Goal: Check status: Check status

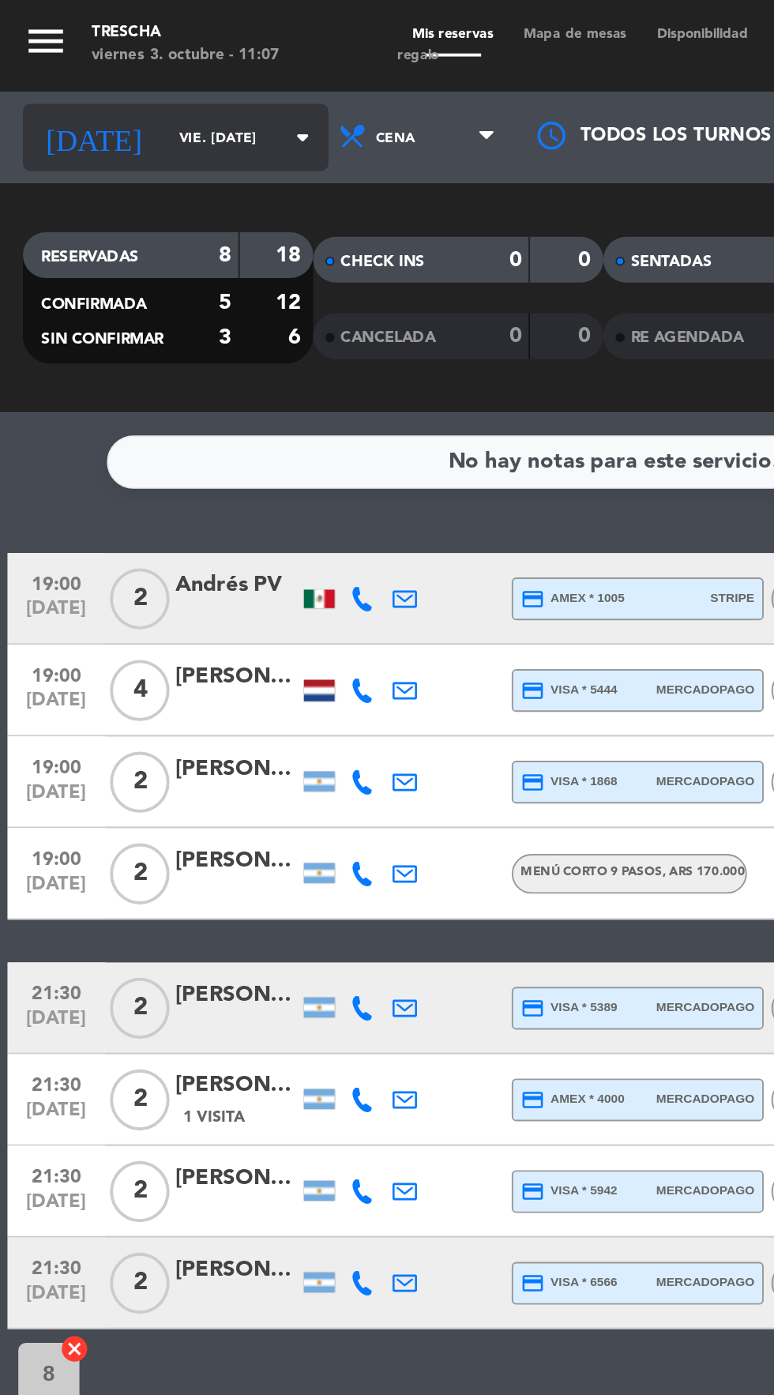
click at [85, 76] on input "vie. [DATE]" at bounding box center [135, 71] width 100 height 24
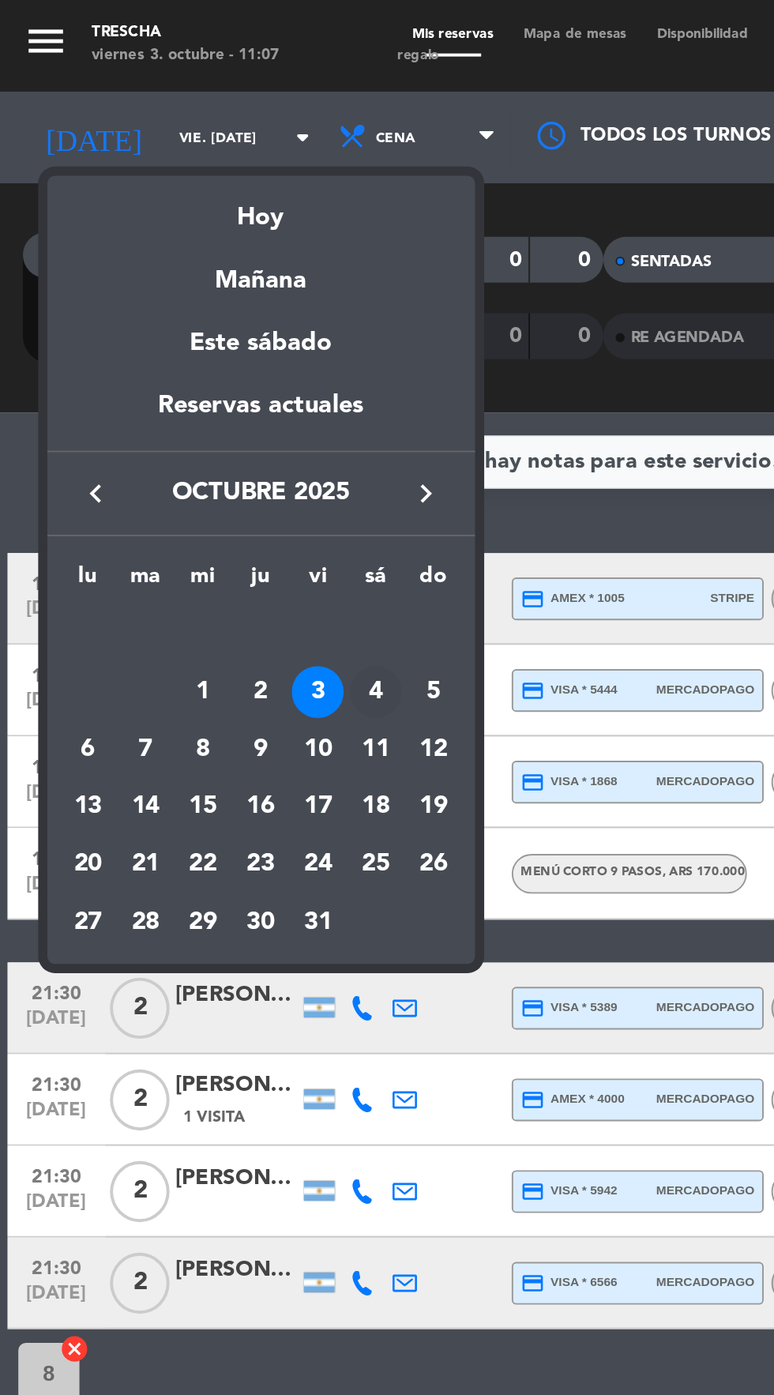
click at [194, 358] on div "4" at bounding box center [194, 357] width 27 height 27
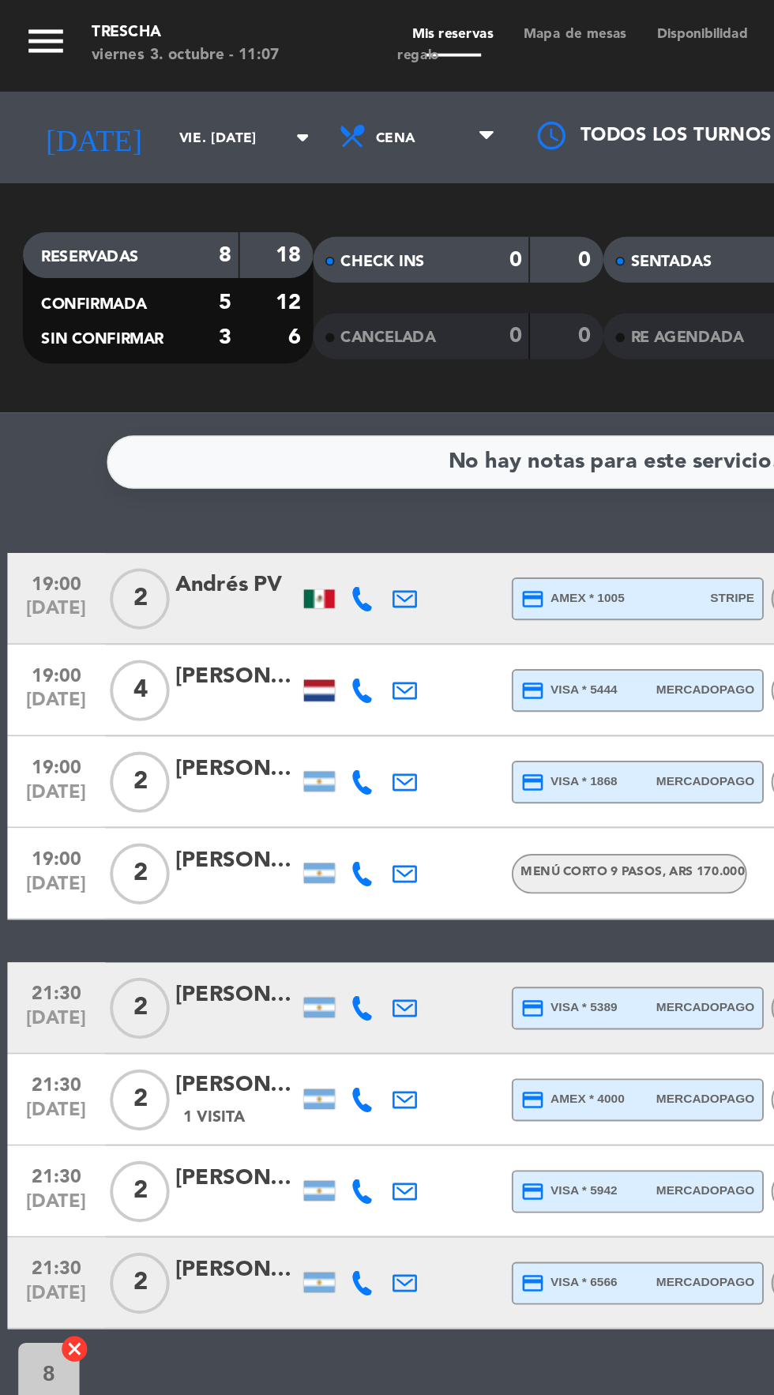
type input "sáb. [DATE]"
